Goal: Transaction & Acquisition: Purchase product/service

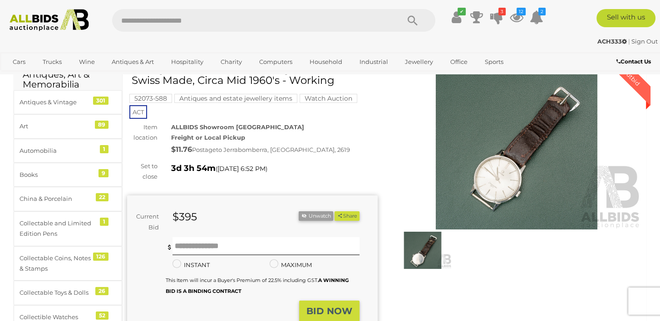
scroll to position [45, 0]
click at [486, 271] on div at bounding box center [516, 168] width 251 height 208
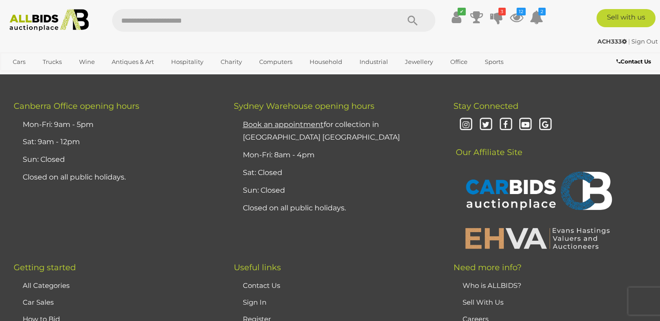
scroll to position [1064, 0]
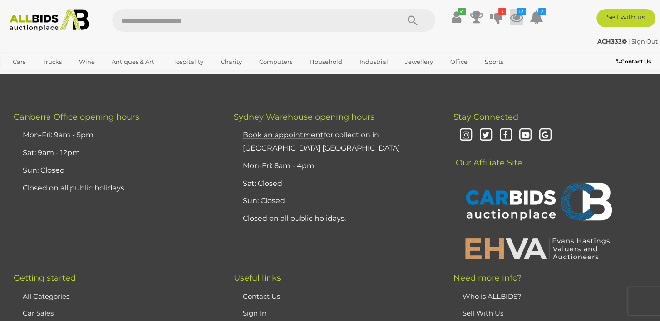
click at [516, 18] on icon at bounding box center [517, 17] width 14 height 16
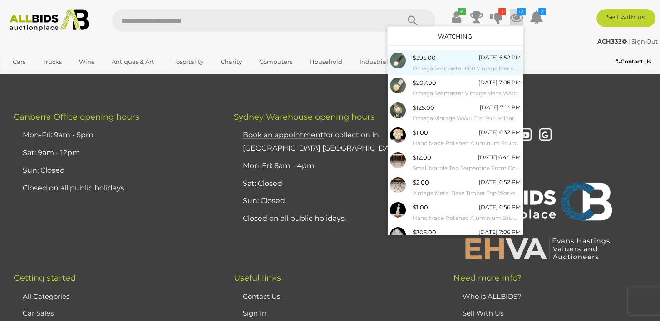
click at [441, 60] on div "$395.00 Tuesday 6:52 PM Omega Seamaster 600 Vintage Mens Watch, Swiss Made, Cir…" at bounding box center [467, 63] width 108 height 20
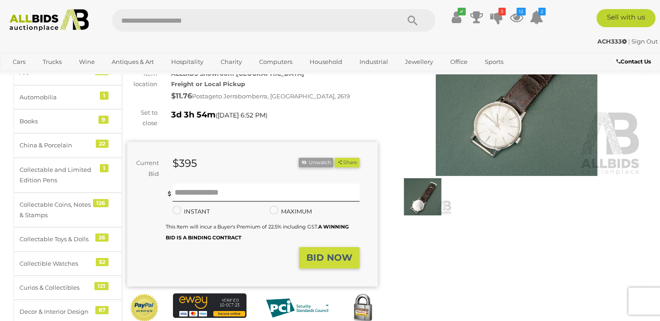
scroll to position [45, 0]
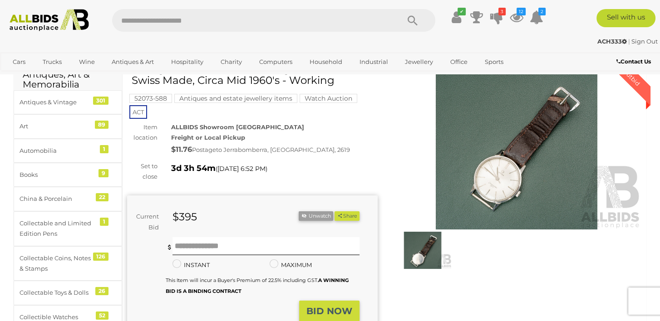
click at [489, 190] on img at bounding box center [516, 149] width 251 height 162
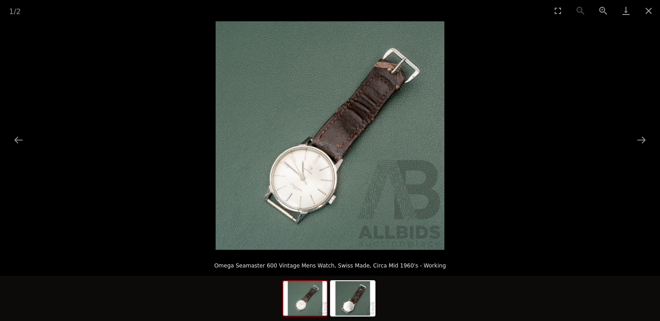
click at [343, 185] on img at bounding box center [330, 135] width 229 height 229
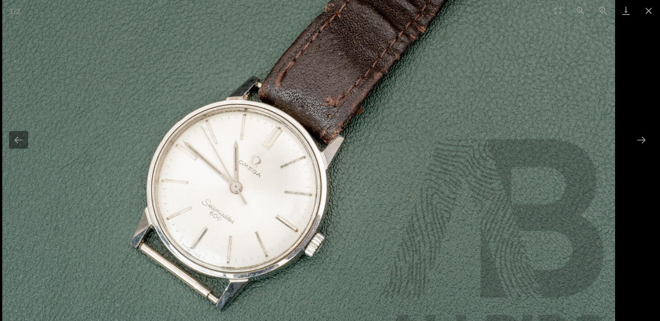
scroll to position [91, 0]
click at [639, 138] on button "Next slide" at bounding box center [641, 140] width 19 height 18
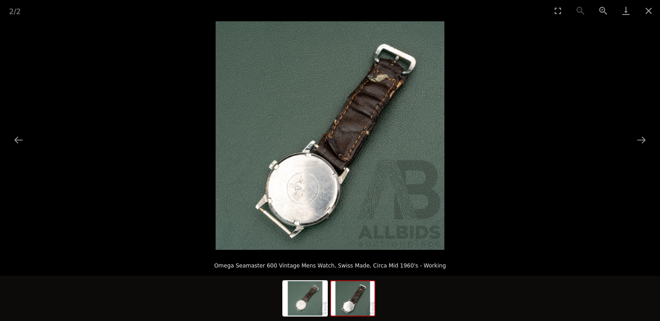
click at [308, 188] on img at bounding box center [330, 135] width 229 height 229
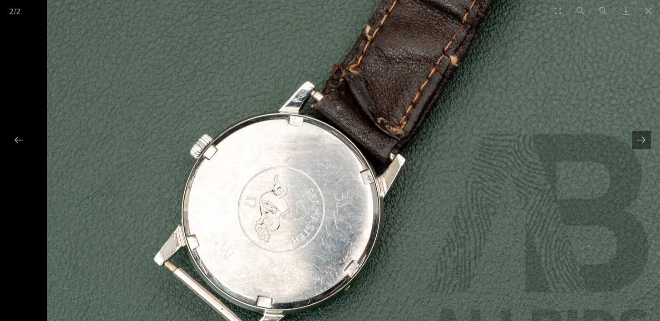
click at [639, 152] on img at bounding box center [353, 68] width 613 height 613
click at [639, 147] on button "Next slide" at bounding box center [641, 140] width 19 height 18
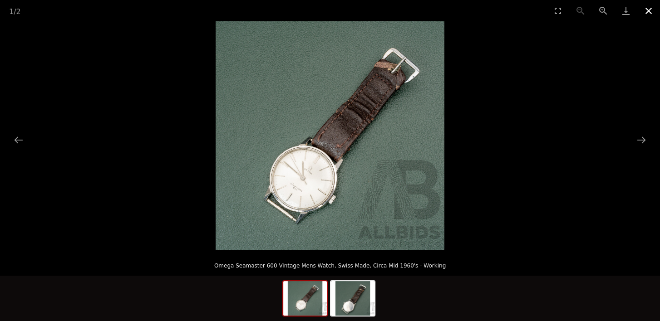
click at [650, 10] on button "Close gallery" at bounding box center [648, 10] width 23 height 21
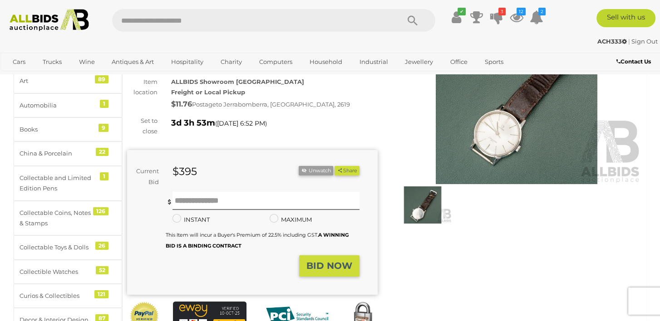
scroll to position [45, 0]
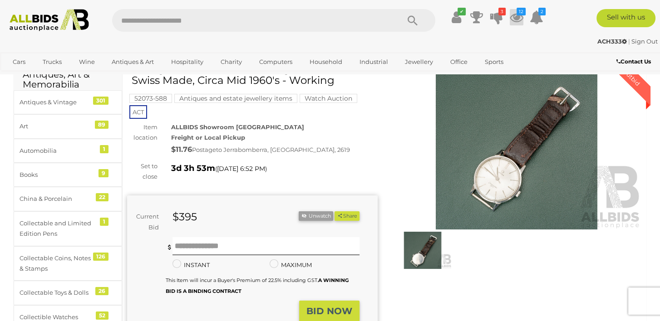
click at [520, 20] on icon at bounding box center [517, 17] width 14 height 16
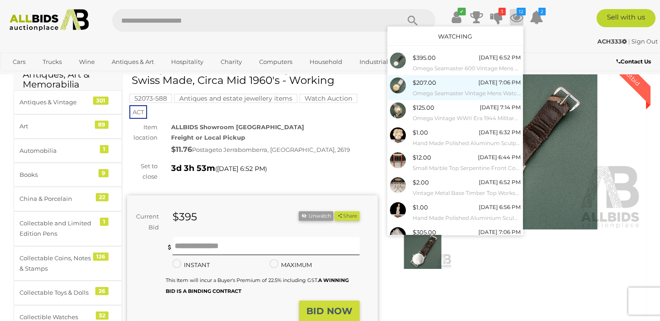
click at [420, 84] on span "$207.00" at bounding box center [425, 82] width 24 height 7
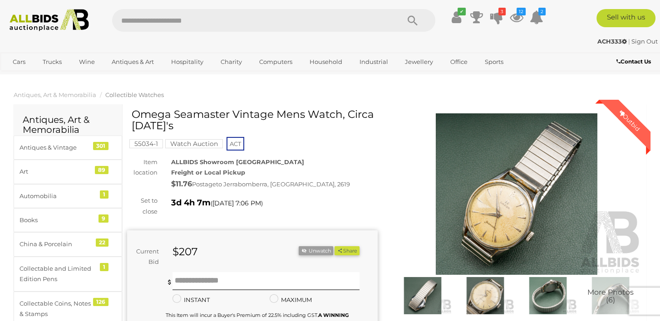
click at [496, 216] on img at bounding box center [516, 194] width 251 height 162
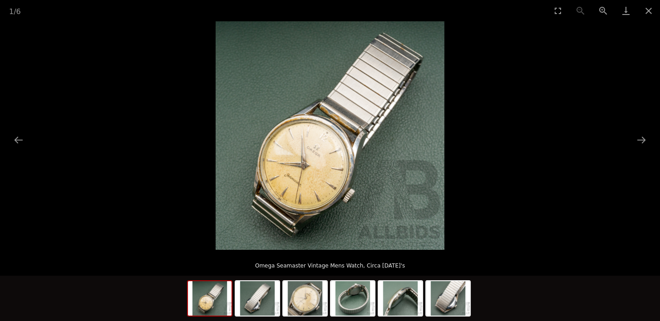
click at [348, 183] on img at bounding box center [330, 135] width 229 height 229
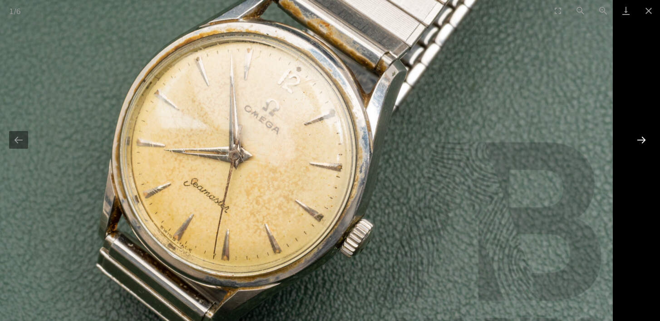
click at [641, 141] on button "Next slide" at bounding box center [641, 140] width 19 height 18
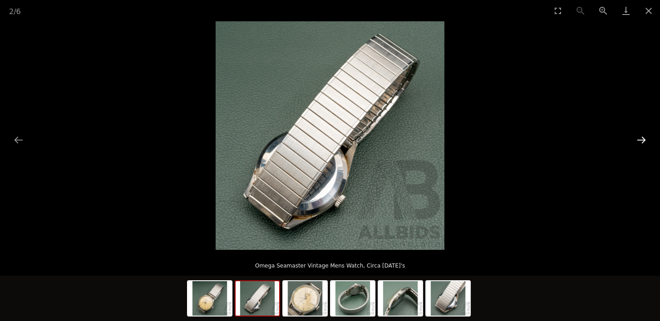
click at [641, 141] on button "Next slide" at bounding box center [641, 140] width 19 height 18
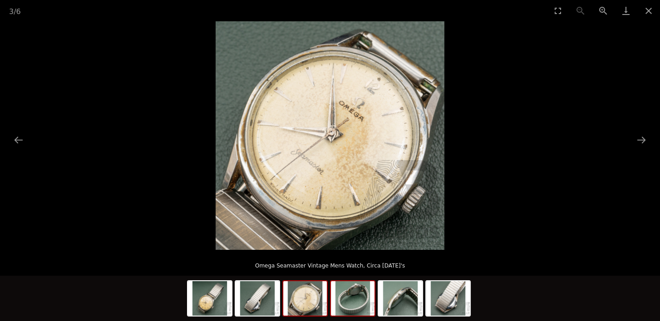
click at [354, 289] on img at bounding box center [353, 298] width 44 height 34
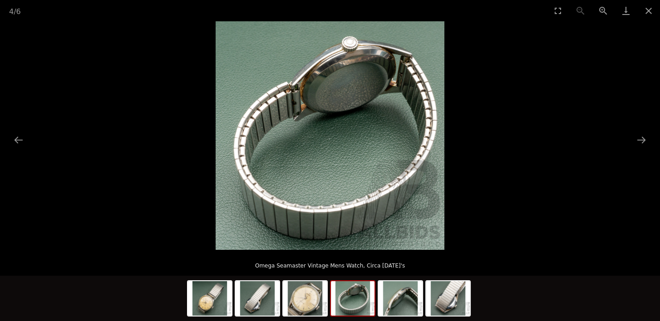
click at [364, 99] on img at bounding box center [330, 135] width 229 height 229
click at [364, 98] on img at bounding box center [330, 135] width 229 height 229
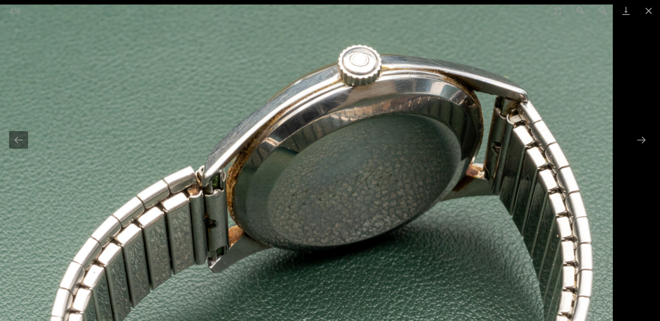
drag, startPoint x: 363, startPoint y: 59, endPoint x: 357, endPoint y: 173, distance: 115.0
click at [357, 173] on img at bounding box center [306, 311] width 613 height 613
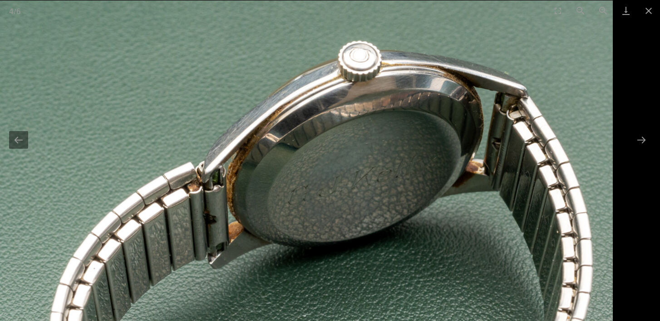
drag, startPoint x: 298, startPoint y: 90, endPoint x: 277, endPoint y: 105, distance: 25.1
click at [283, 100] on img at bounding box center [306, 306] width 613 height 613
click at [641, 145] on button "Next slide" at bounding box center [641, 140] width 19 height 18
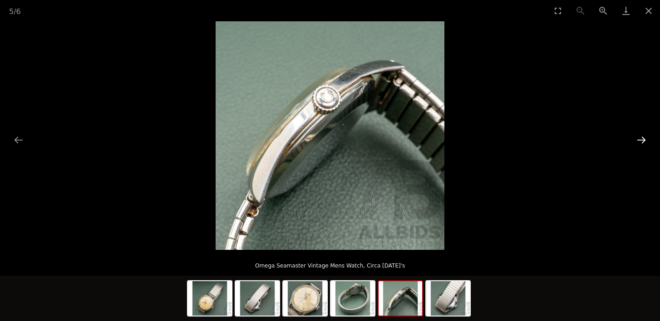
click at [641, 145] on button "Next slide" at bounding box center [641, 140] width 19 height 18
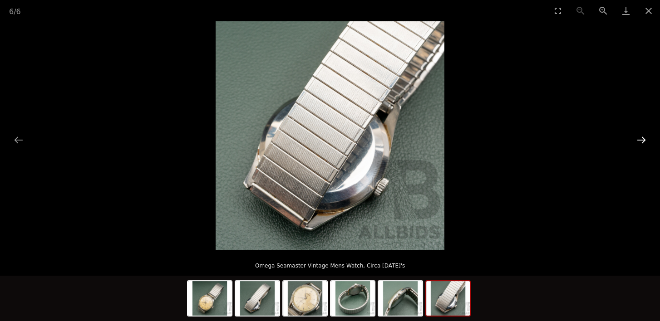
click at [639, 143] on button "Next slide" at bounding box center [641, 140] width 19 height 18
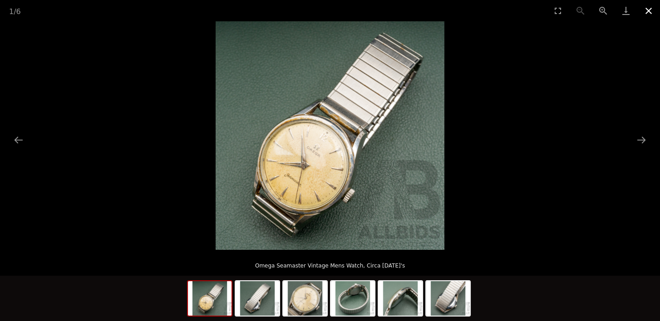
click at [645, 7] on button "Close gallery" at bounding box center [648, 10] width 23 height 21
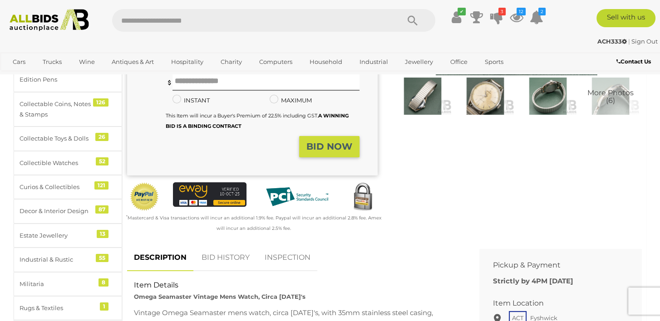
scroll to position [272, 0]
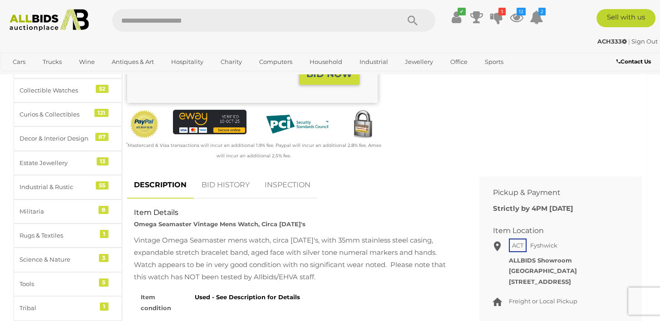
click at [232, 185] on link "BID HISTORY" at bounding box center [226, 185] width 62 height 27
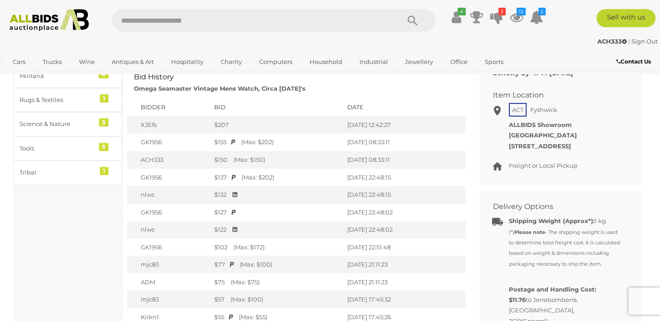
scroll to position [408, 0]
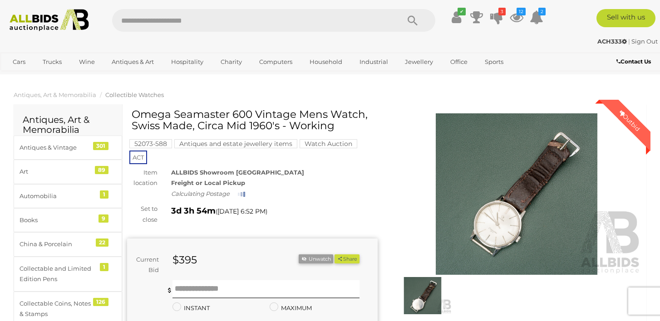
scroll to position [45, 0]
